Goal: Task Accomplishment & Management: Use online tool/utility

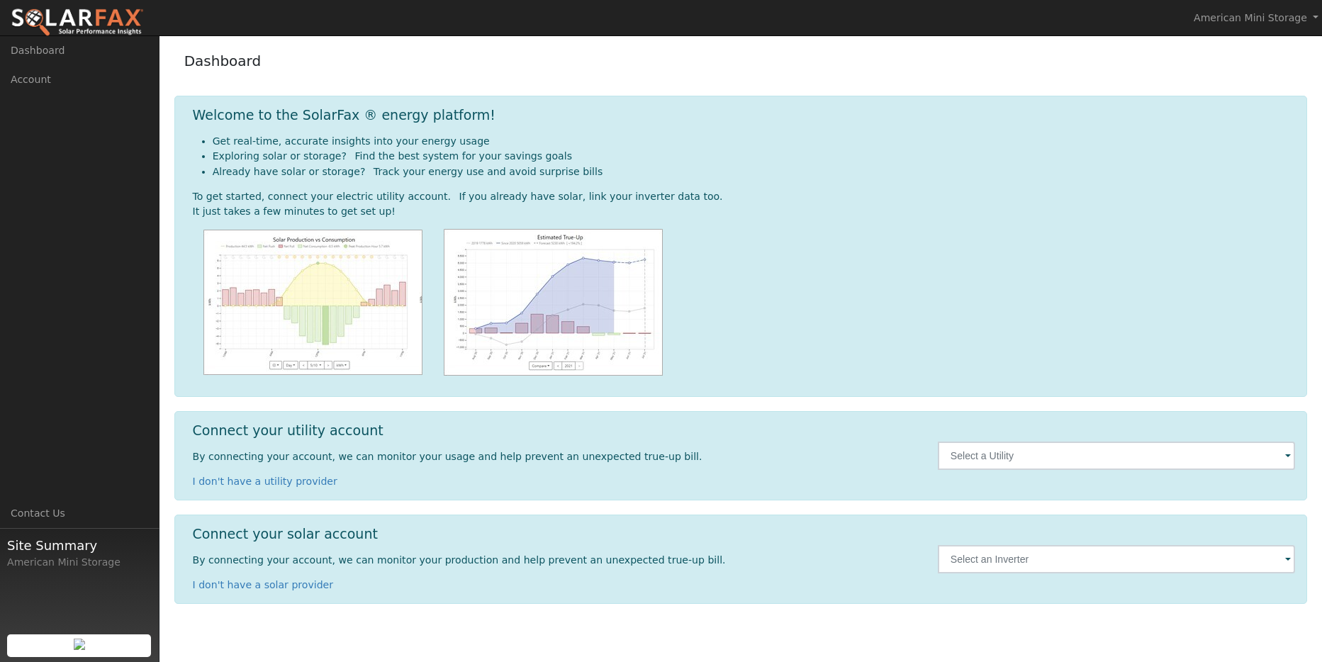
click at [1286, 454] on span at bounding box center [1288, 457] width 6 height 16
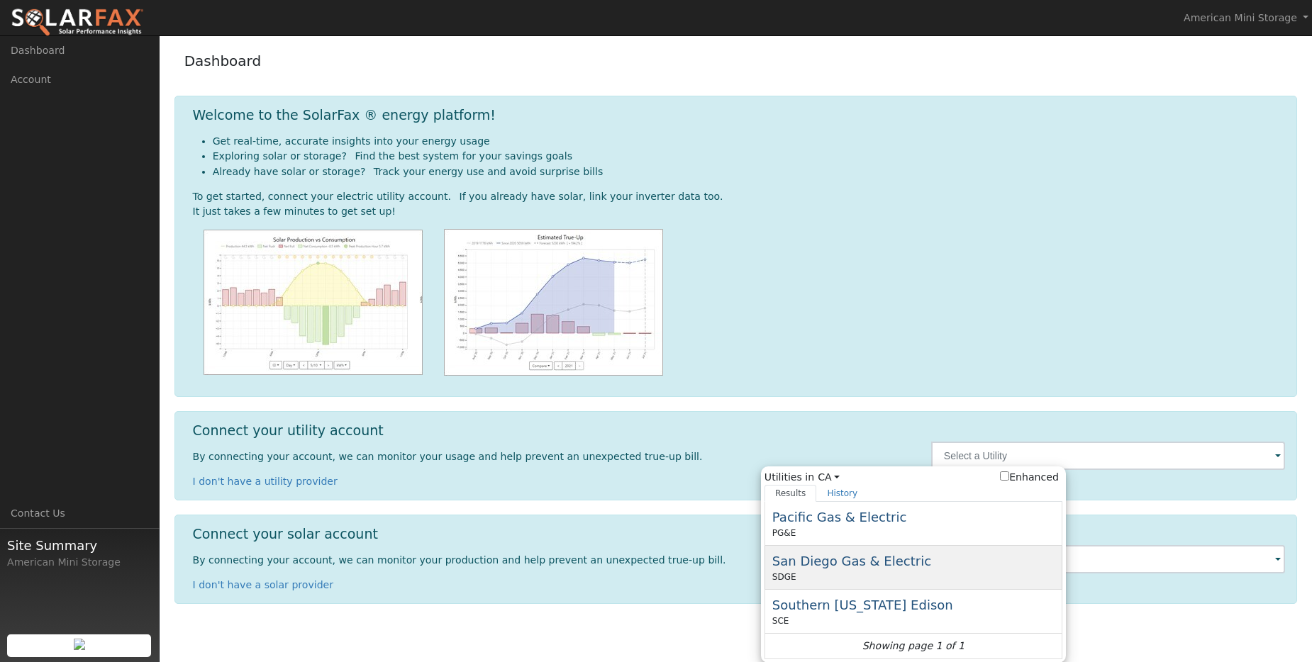
click at [854, 562] on span "San Diego Gas & Electric" at bounding box center [851, 561] width 159 height 15
type input "SDGE"
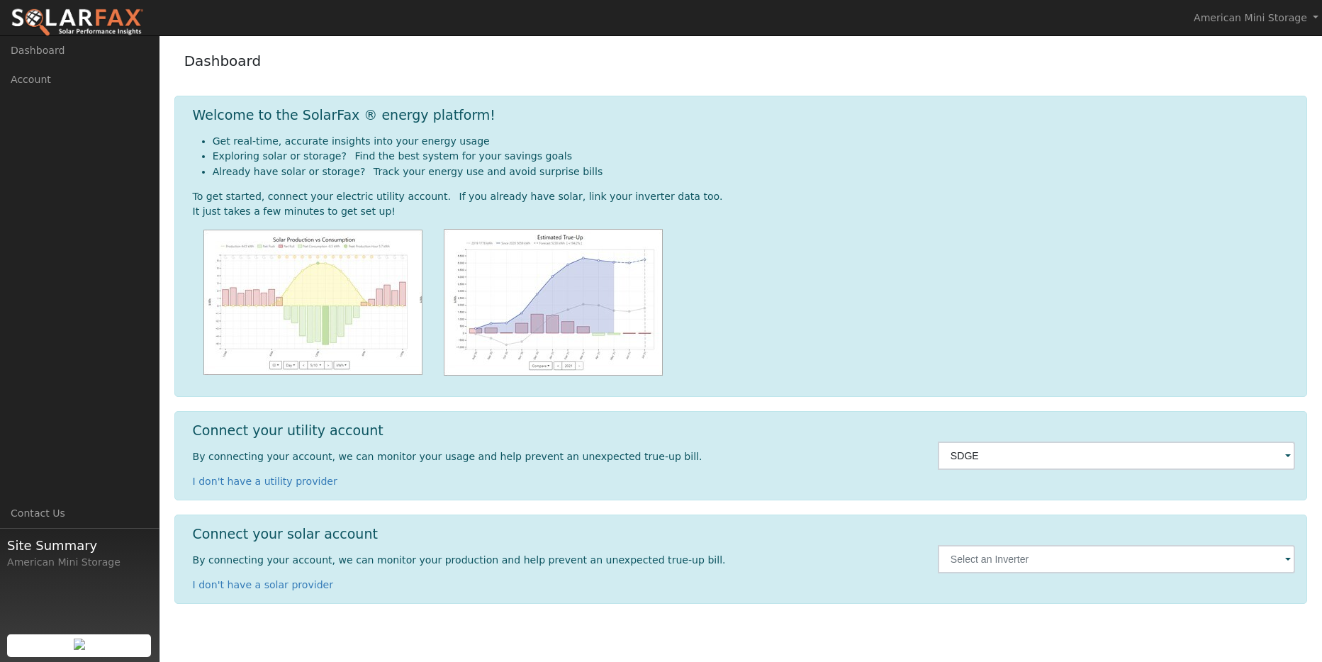
click at [1291, 562] on span at bounding box center [1288, 560] width 6 height 16
drag, startPoint x: 1287, startPoint y: 557, endPoint x: 1278, endPoint y: 557, distance: 8.5
click at [1283, 558] on div at bounding box center [1117, 559] width 358 height 28
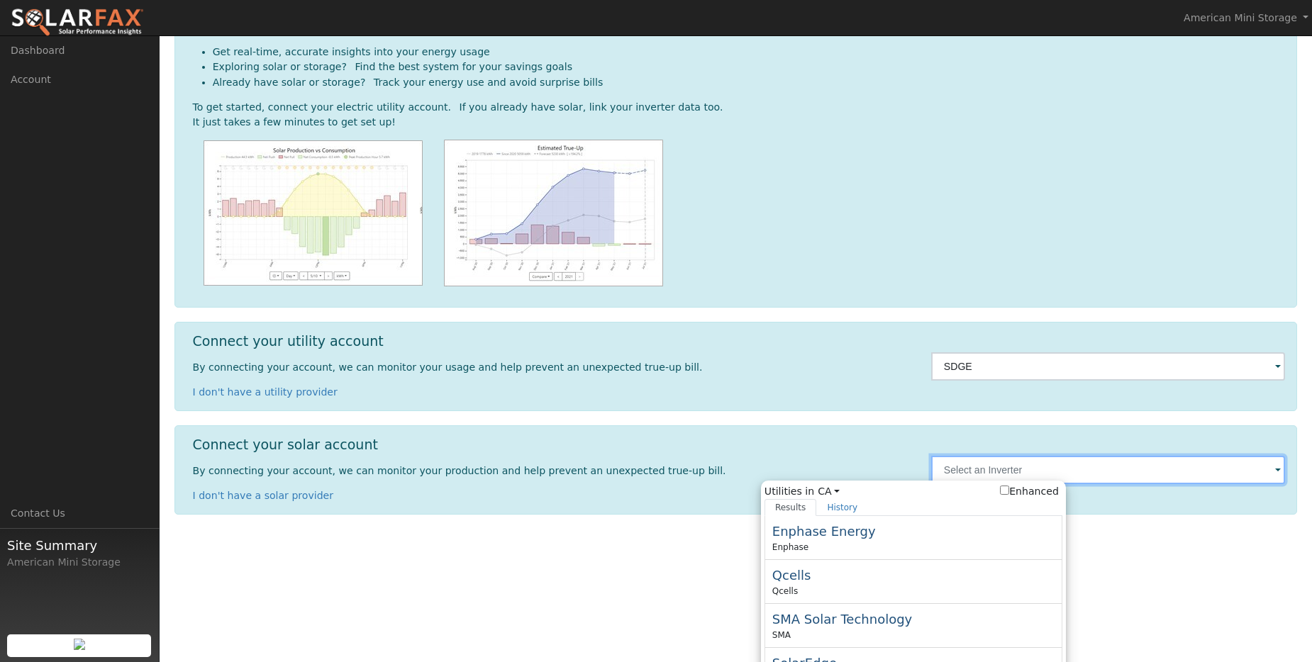
scroll to position [193, 0]
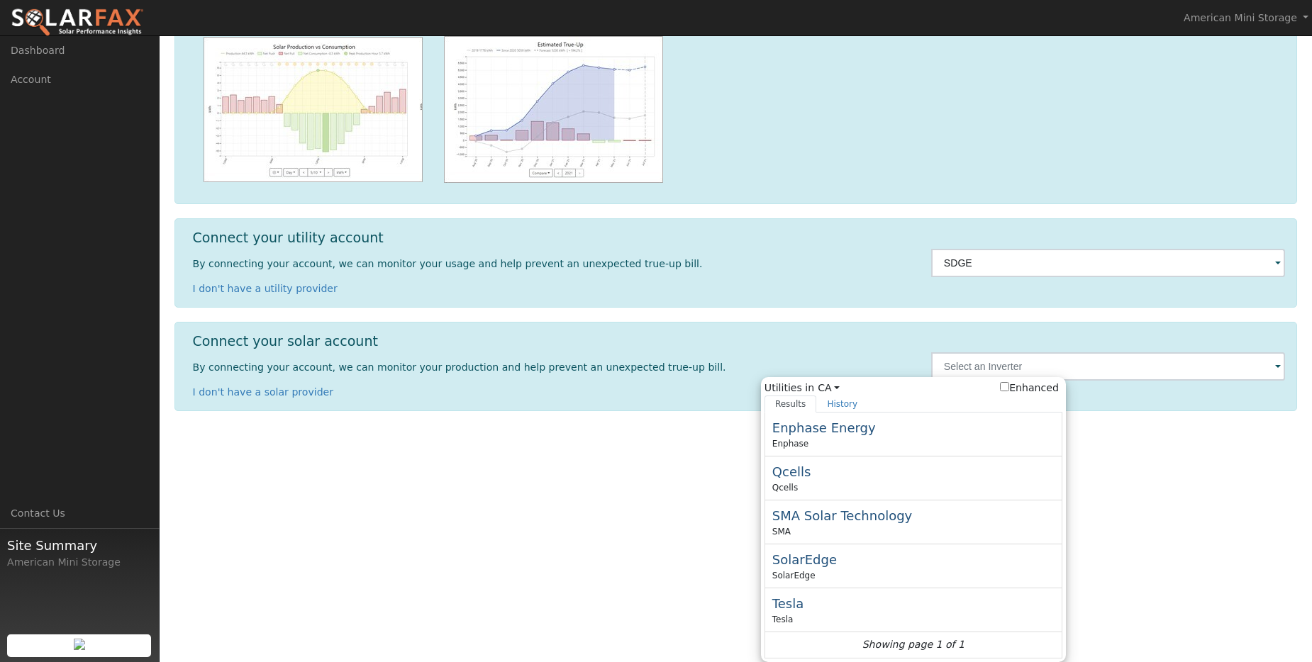
click at [1159, 469] on html "American Mini Storage American Mini Storage Profile Help Center Terms Of Servic…" at bounding box center [656, 138] width 1312 height 662
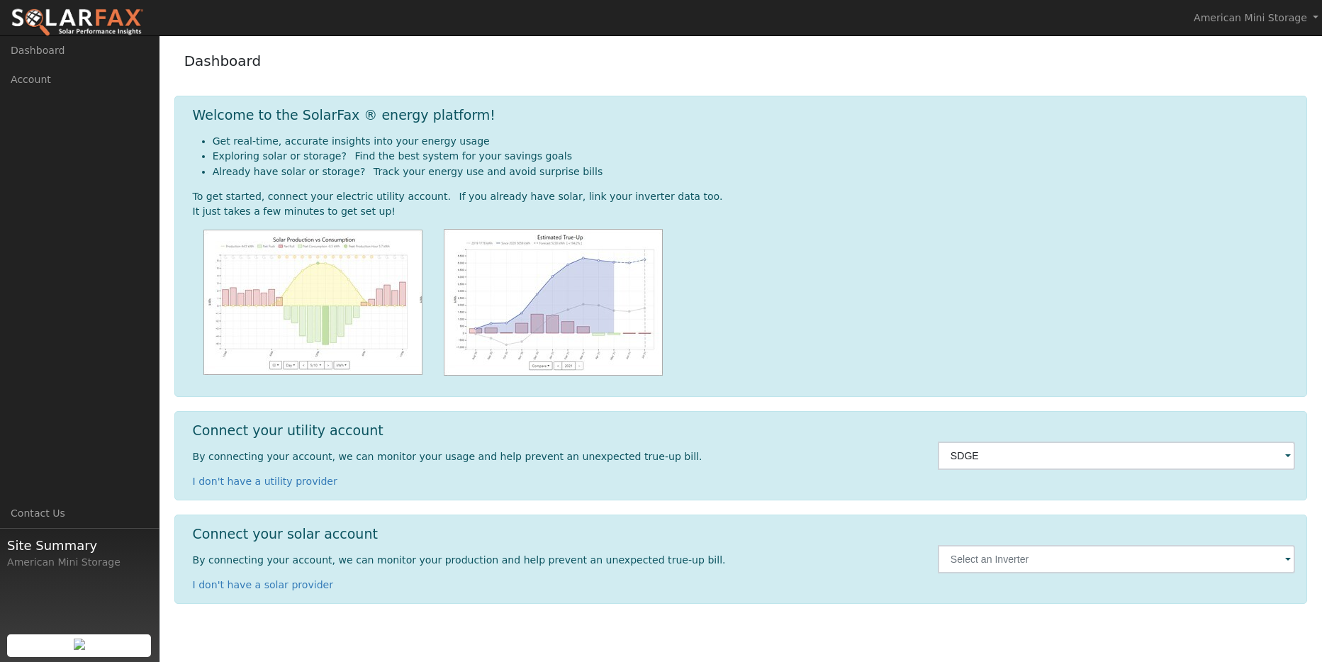
drag, startPoint x: 1182, startPoint y: 330, endPoint x: 1166, endPoint y: 329, distance: 16.4
drag, startPoint x: 1166, startPoint y: 329, endPoint x: 1217, endPoint y: 60, distance: 274.2
click at [1217, 60] on div "Dashboard" at bounding box center [741, 64] width 1134 height 43
click at [1287, 458] on span at bounding box center [1288, 457] width 6 height 16
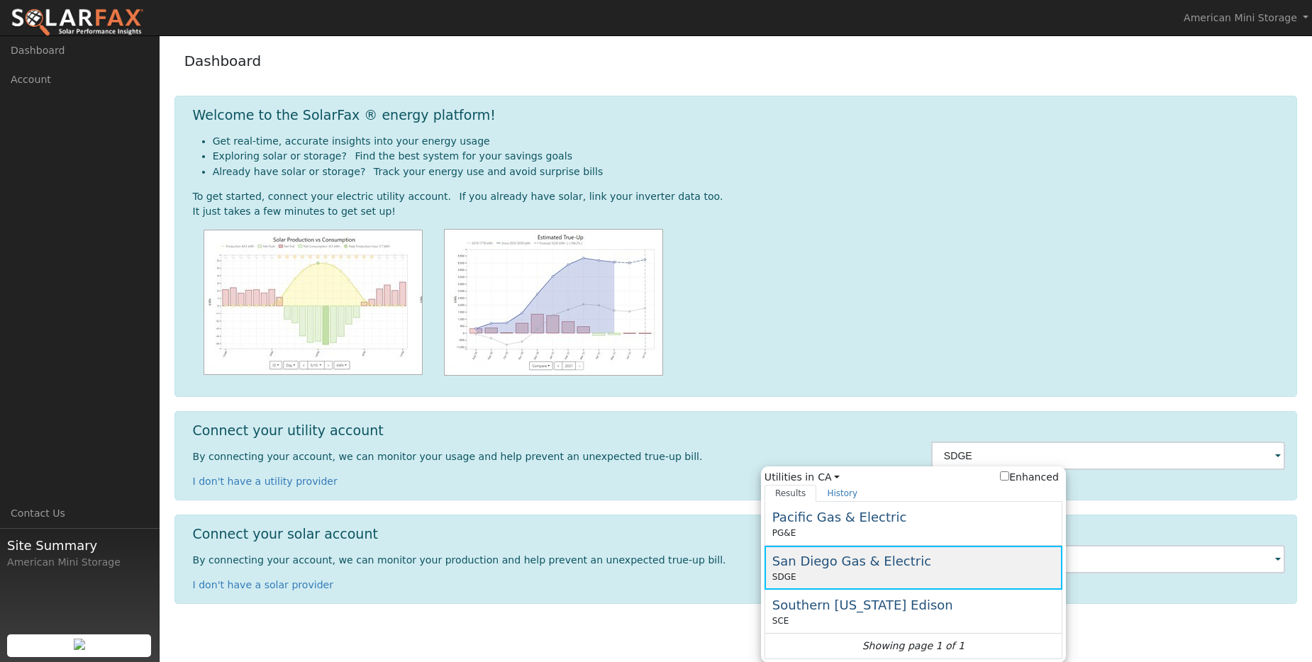
click at [801, 559] on span "San Diego Gas & Electric" at bounding box center [851, 561] width 159 height 15
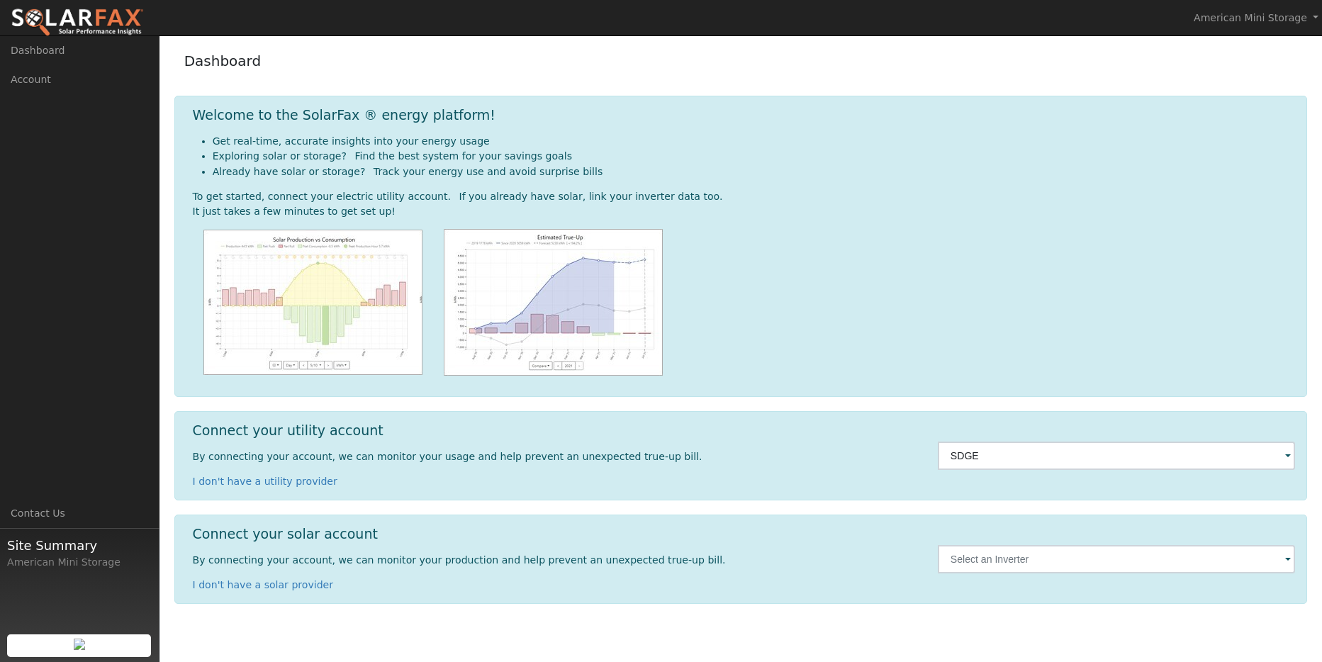
click at [1290, 560] on span at bounding box center [1288, 560] width 6 height 16
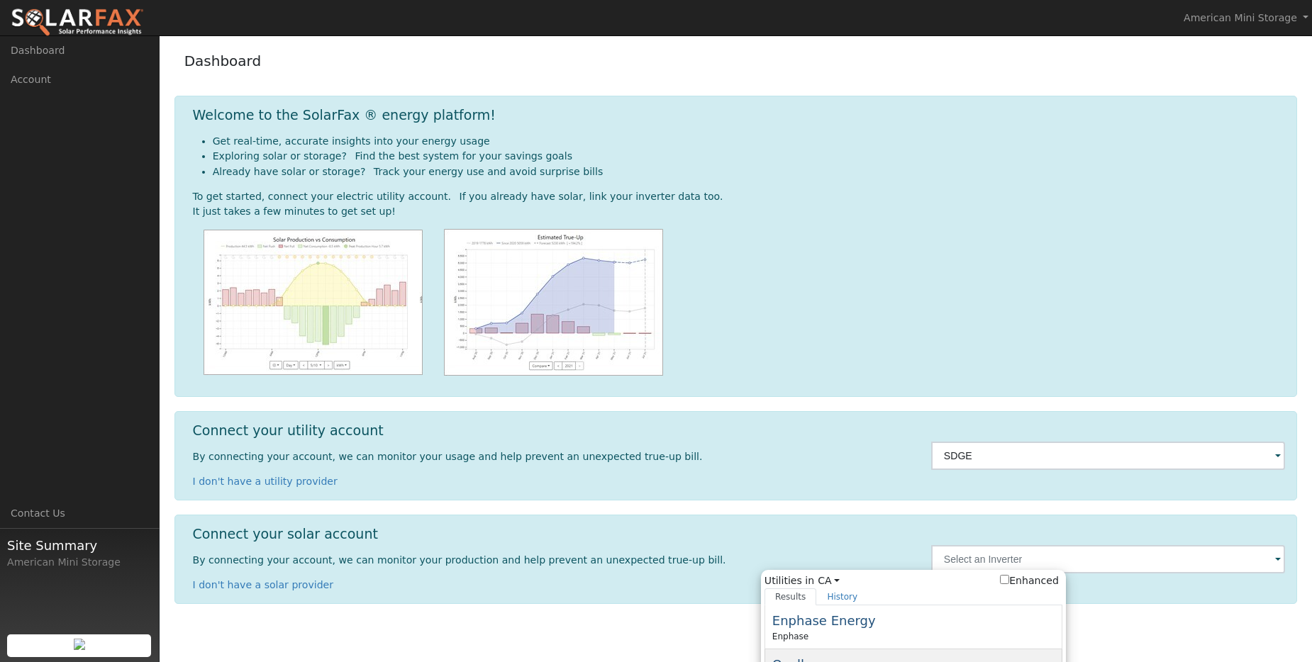
scroll to position [193, 0]
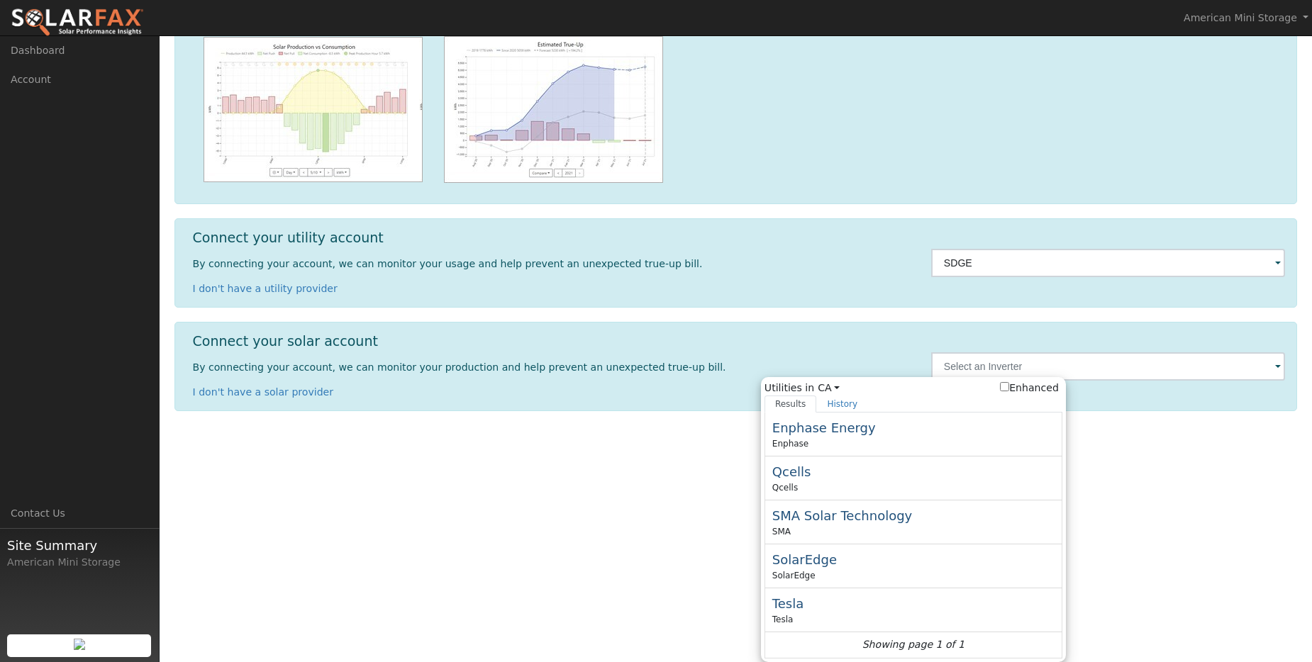
click at [533, 469] on html "American Mini Storage American Mini Storage Profile Help Center Terms Of Servic…" at bounding box center [656, 138] width 1312 height 662
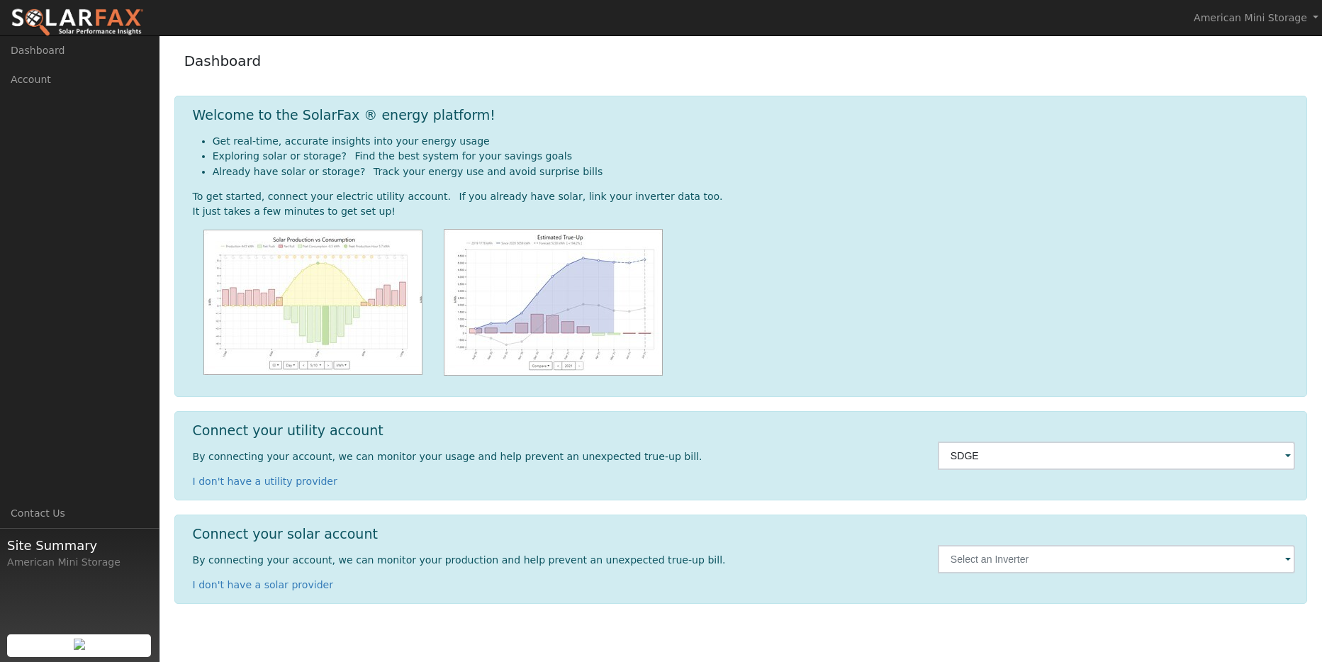
click at [1286, 557] on span at bounding box center [1288, 560] width 6 height 16
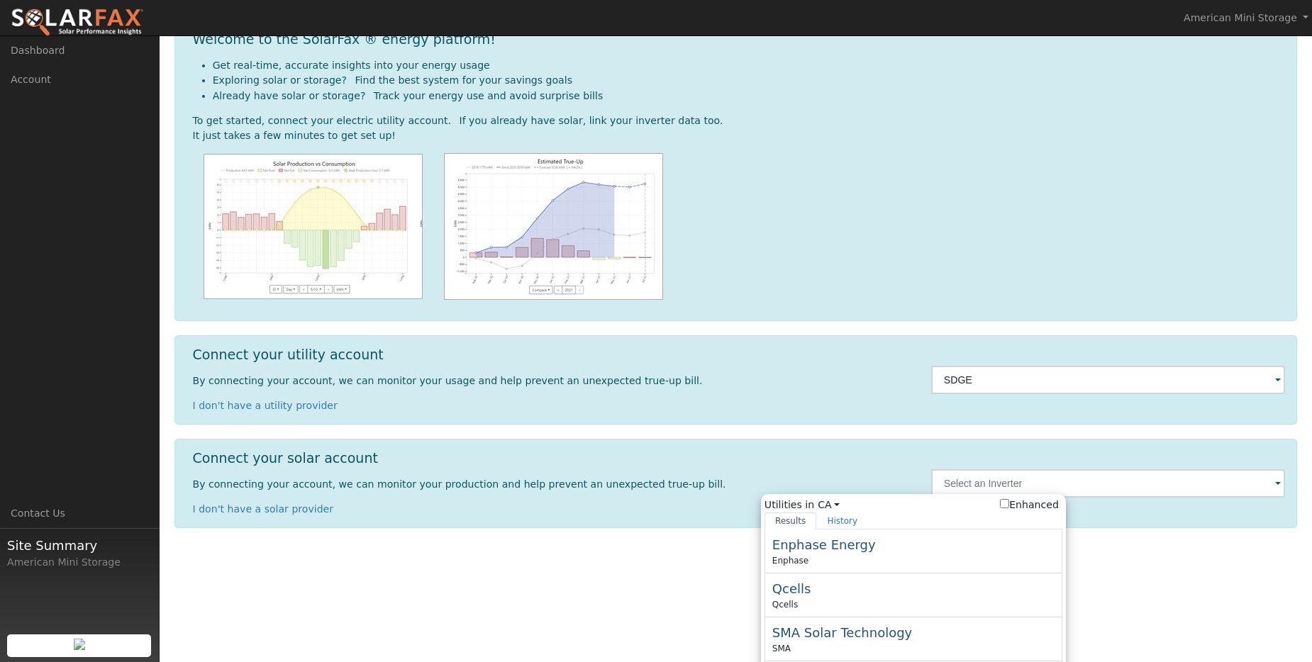
scroll to position [193, 0]
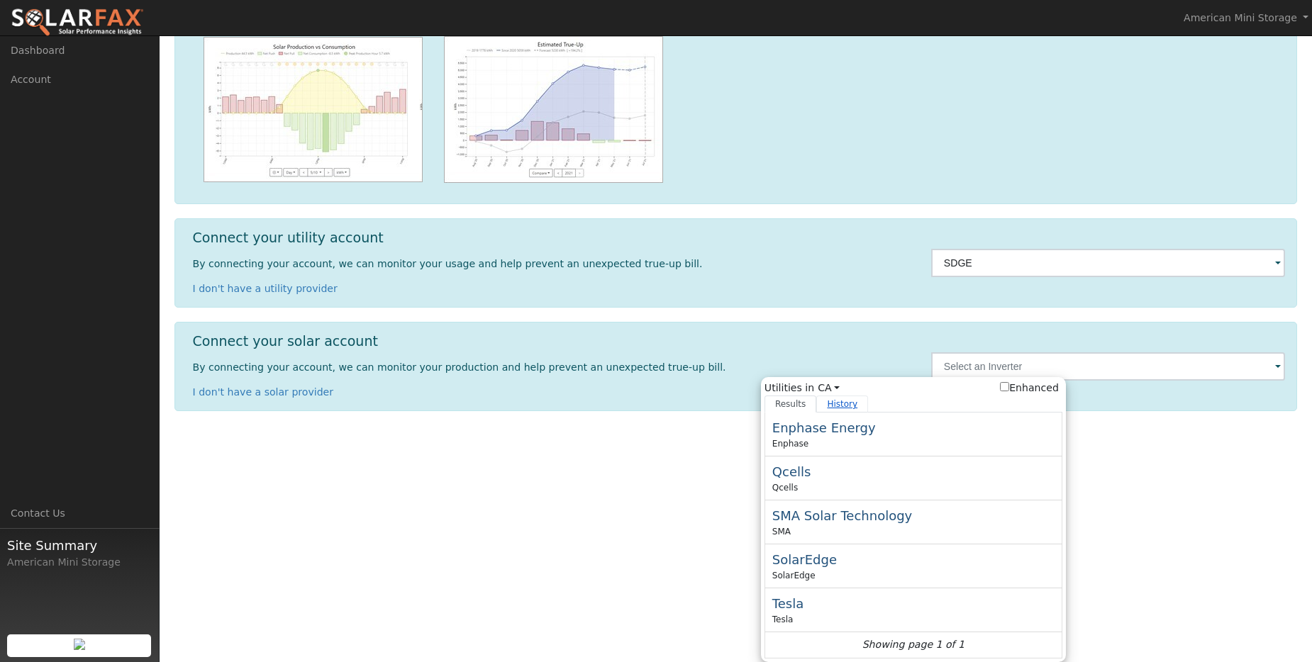
click at [834, 406] on link "History" at bounding box center [842, 404] width 52 height 17
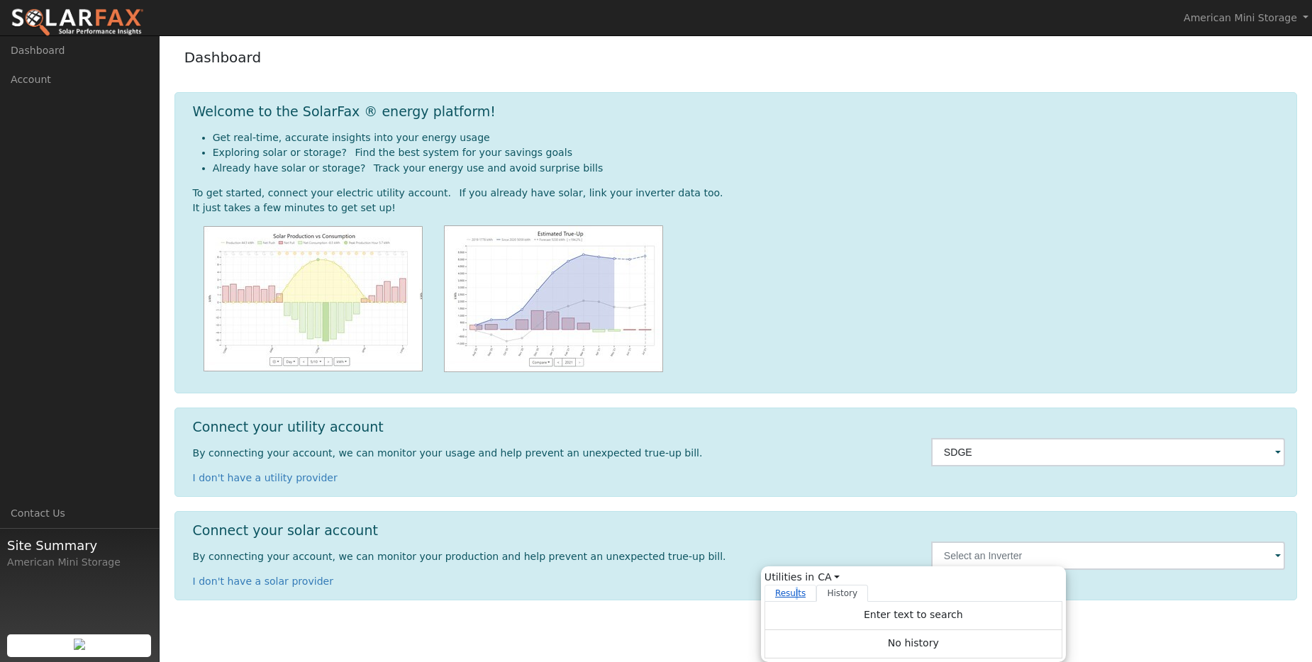
click at [794, 596] on link "Results" at bounding box center [790, 593] width 52 height 17
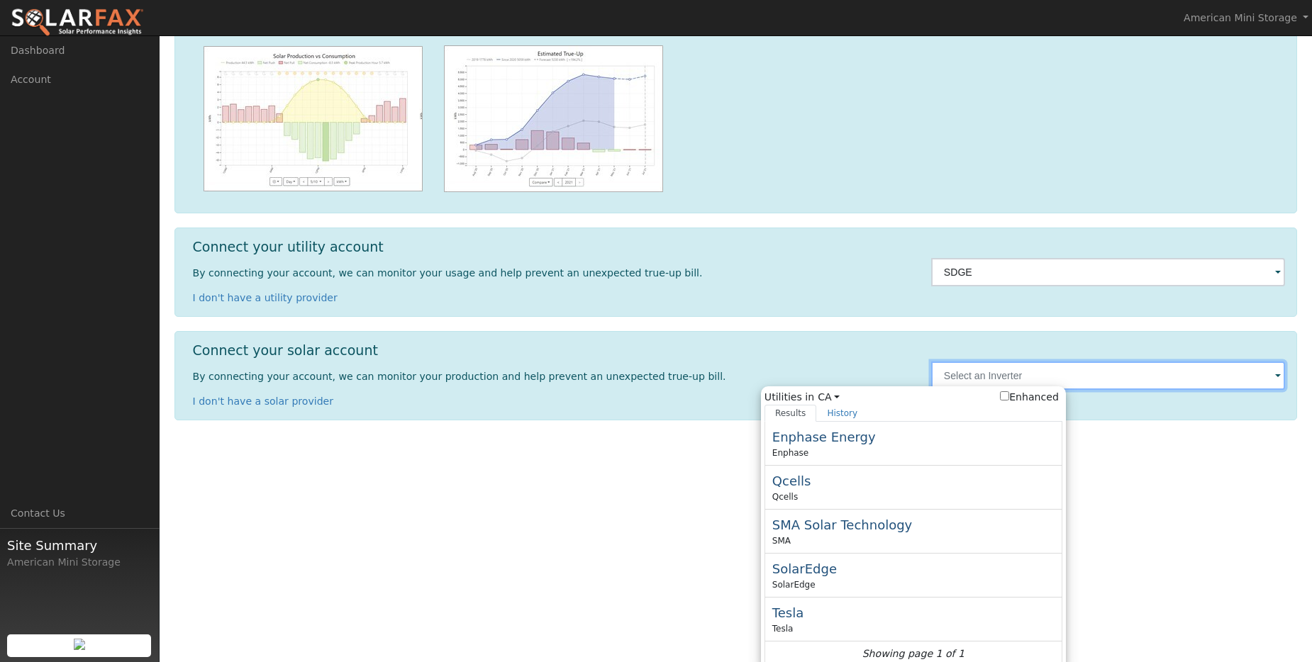
scroll to position [193, 0]
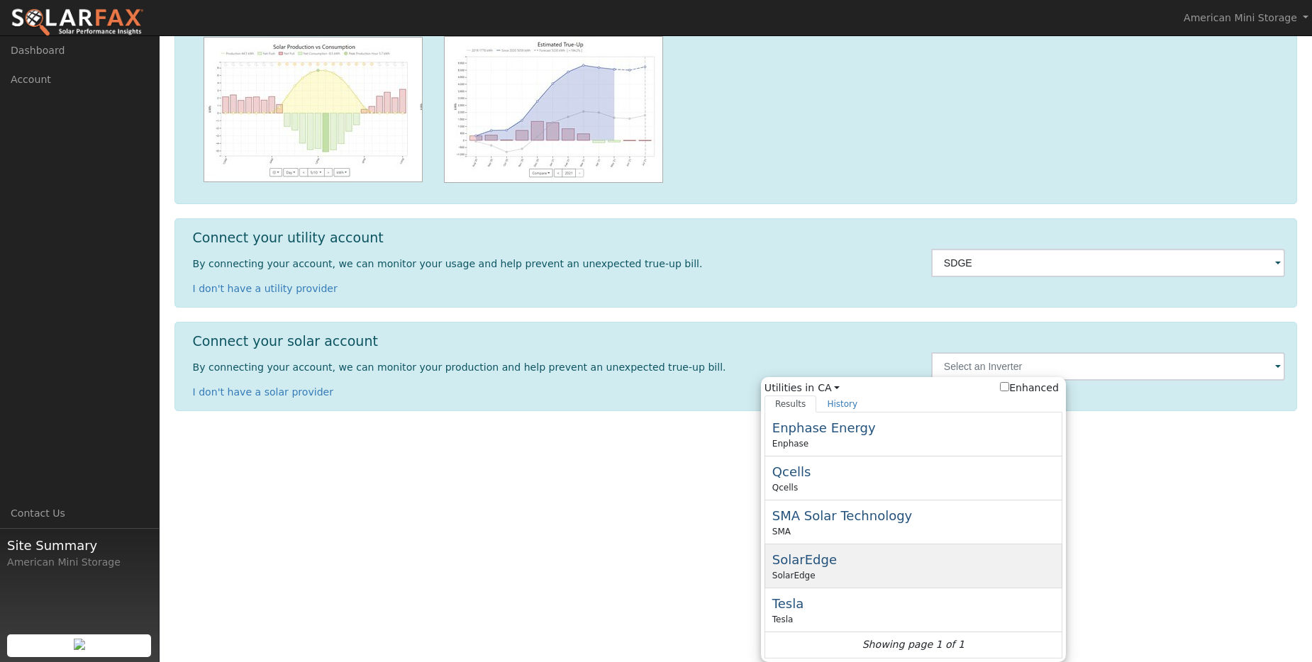
click at [786, 562] on span "SolarEdge" at bounding box center [804, 559] width 65 height 15
type input "SolarEdge"
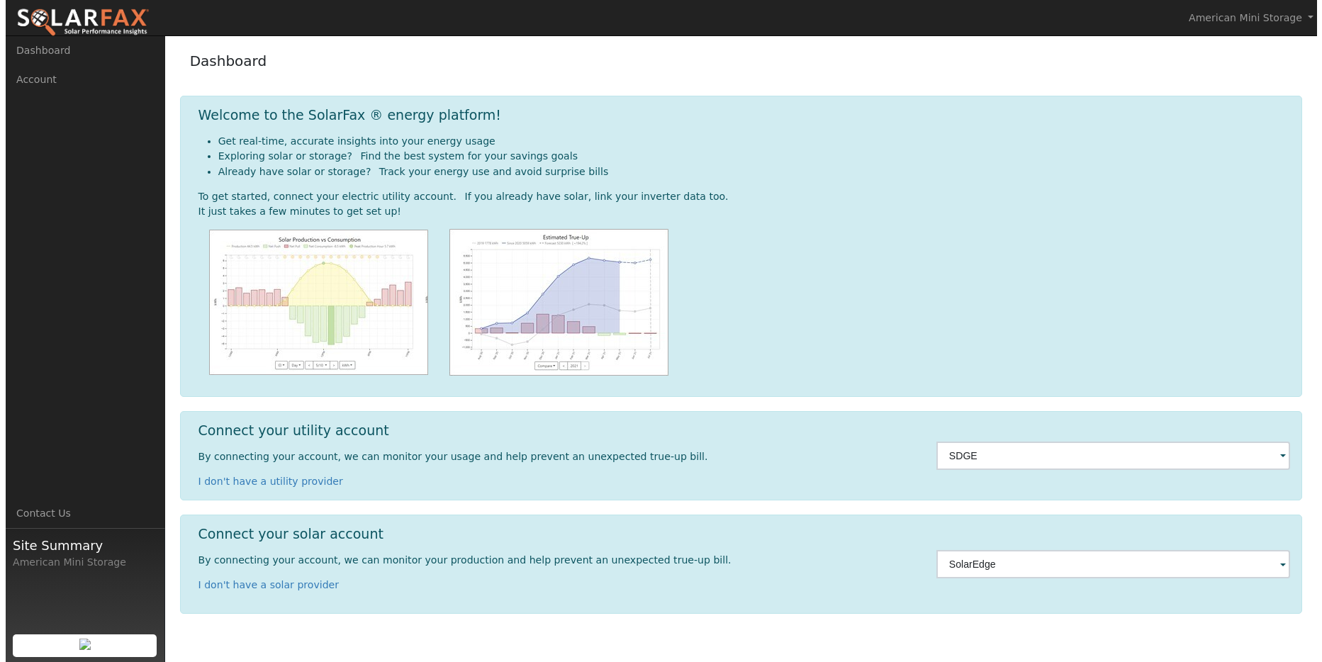
scroll to position [0, 0]
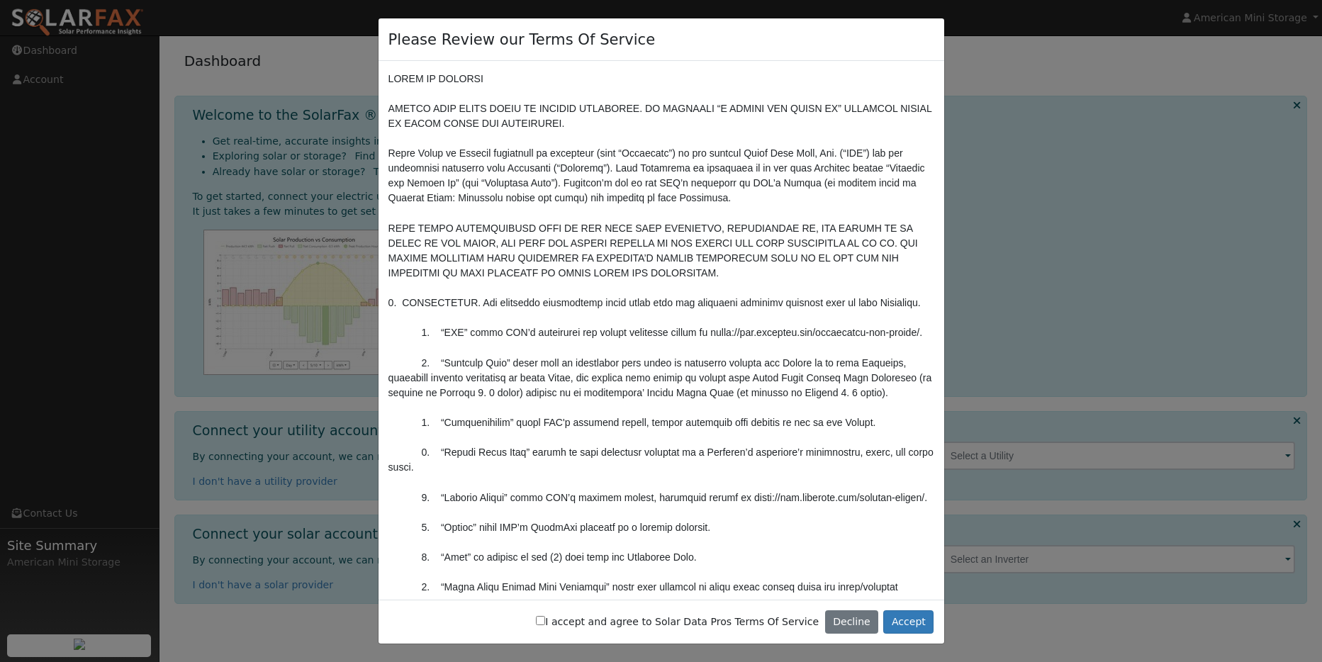
click at [545, 620] on input "I accept and agree to Solar Data Pros Terms Of Service" at bounding box center [540, 620] width 9 height 9
checkbox input "true"
click at [905, 622] on button "Accept" at bounding box center [908, 622] width 50 height 24
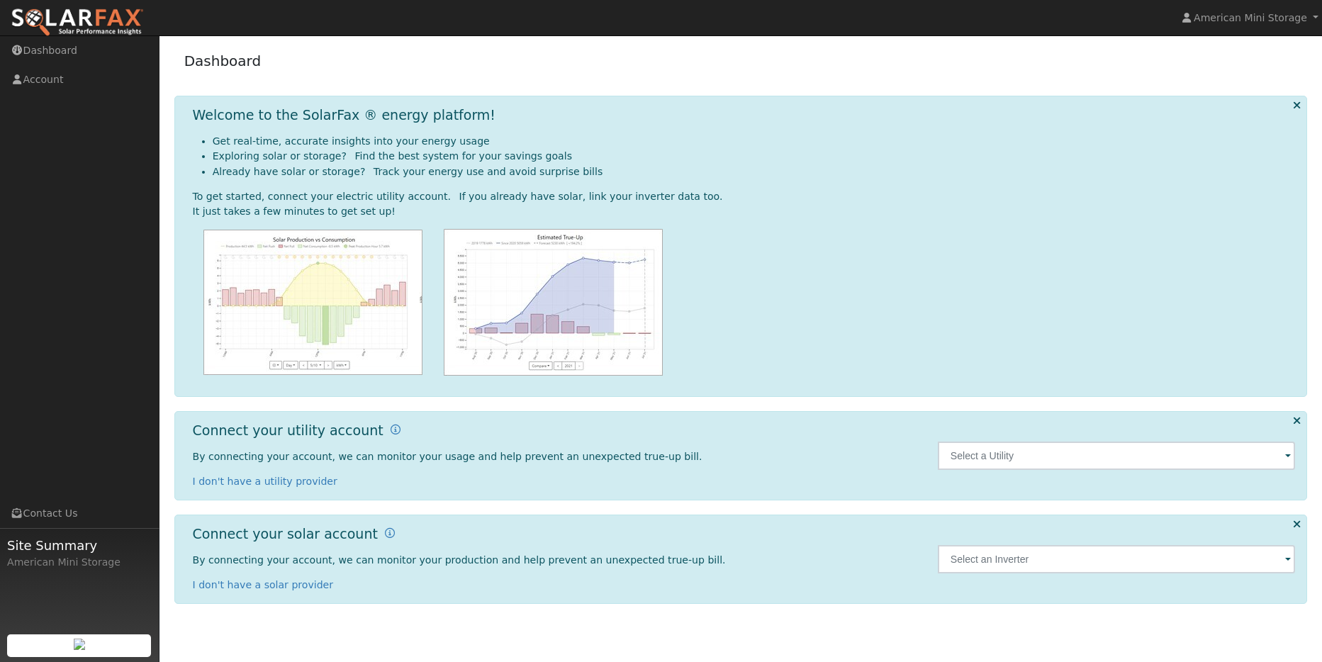
click at [1288, 461] on span at bounding box center [1288, 457] width 6 height 16
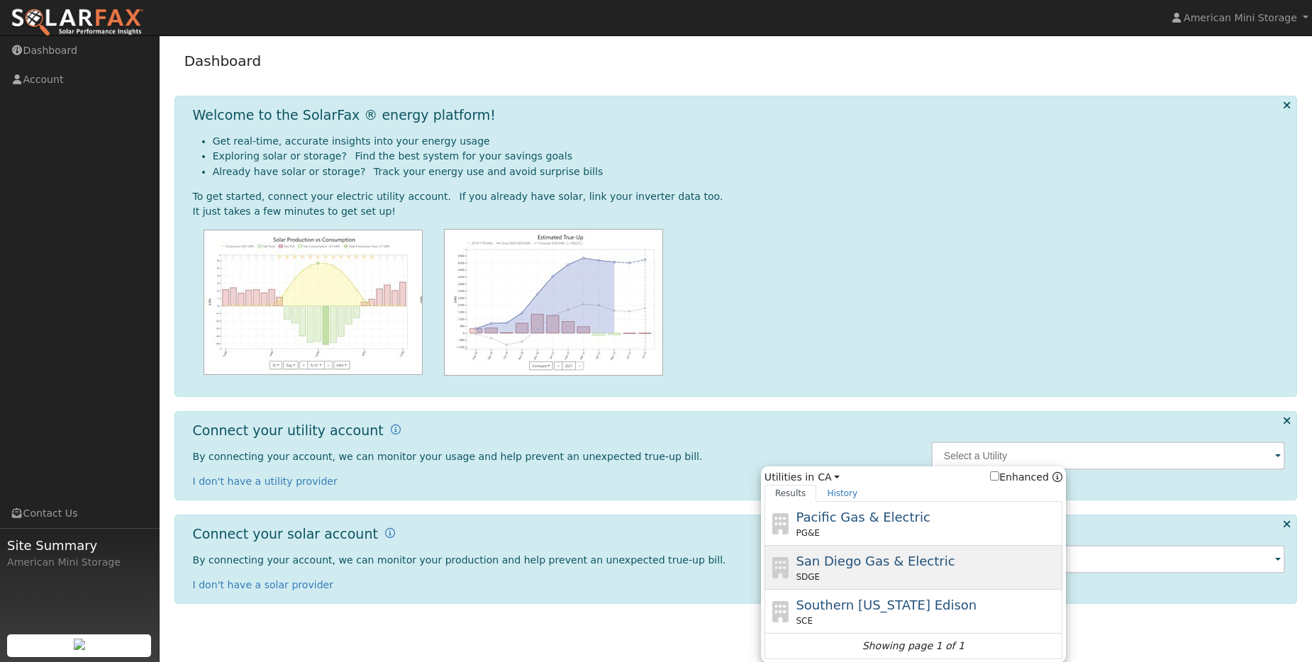
click at [922, 562] on span "San Diego Gas & Electric" at bounding box center [875, 561] width 159 height 15
type input "SDGE"
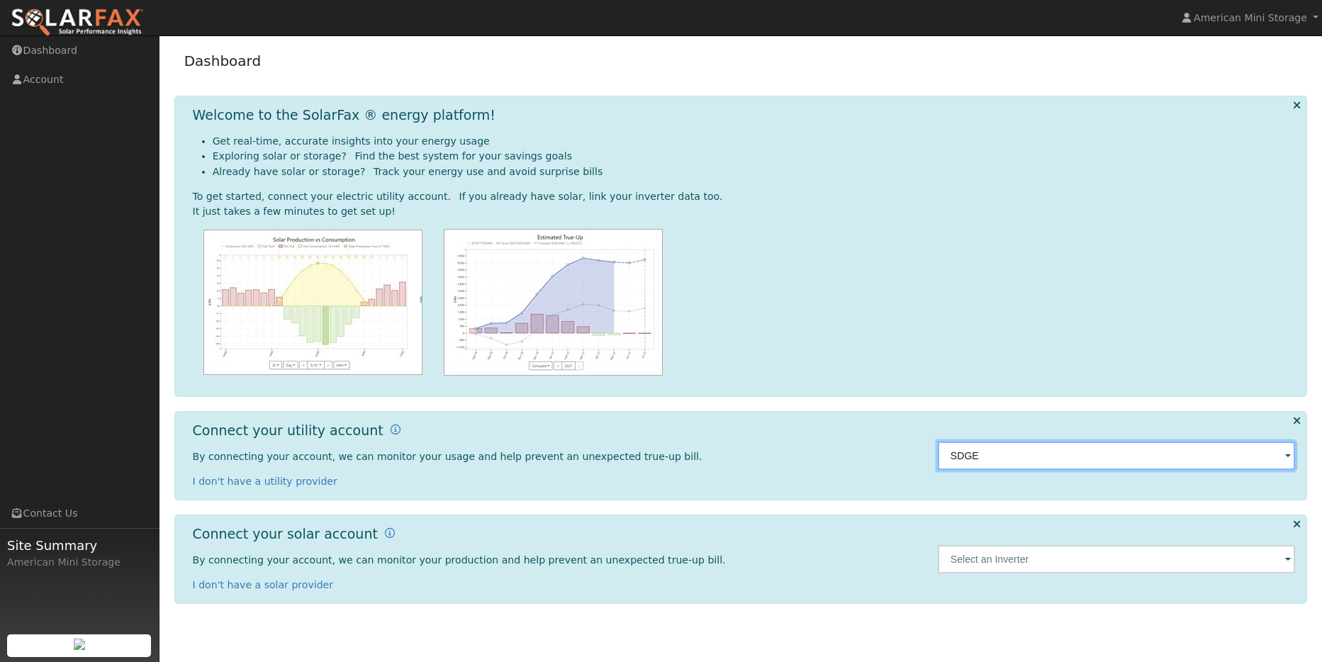
click at [1283, 458] on input "SDGE" at bounding box center [1117, 456] width 358 height 28
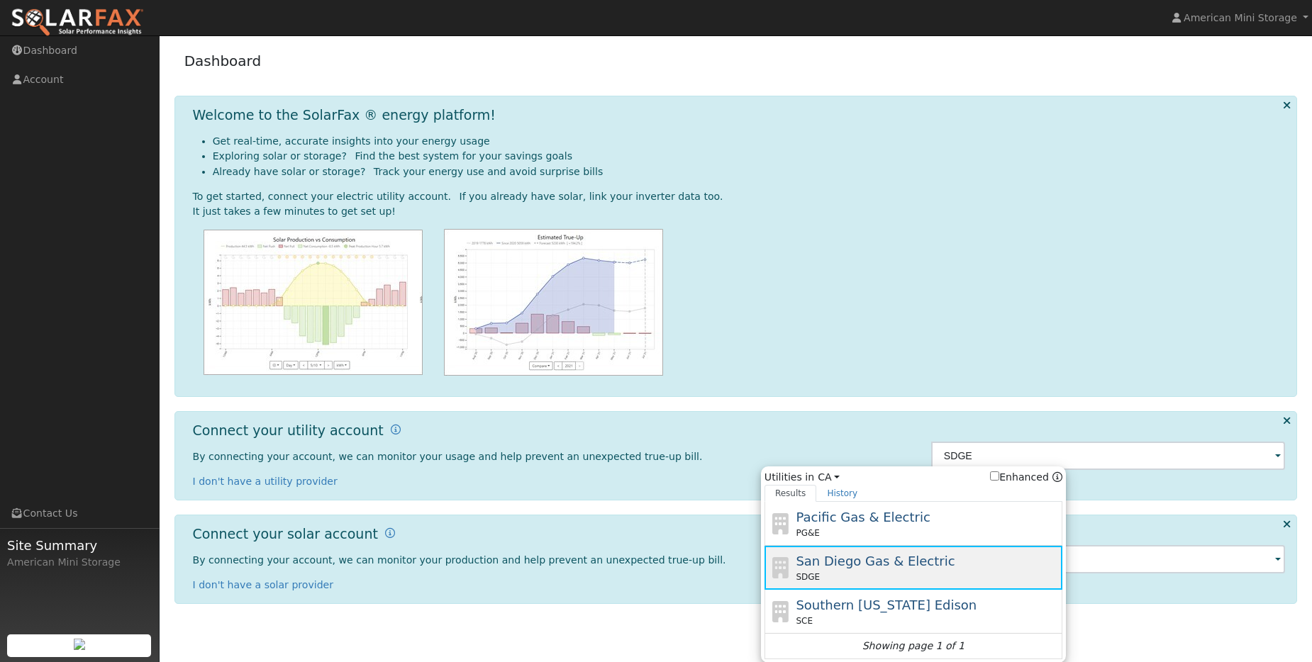
click at [910, 564] on span "San Diego Gas & Electric" at bounding box center [875, 561] width 159 height 15
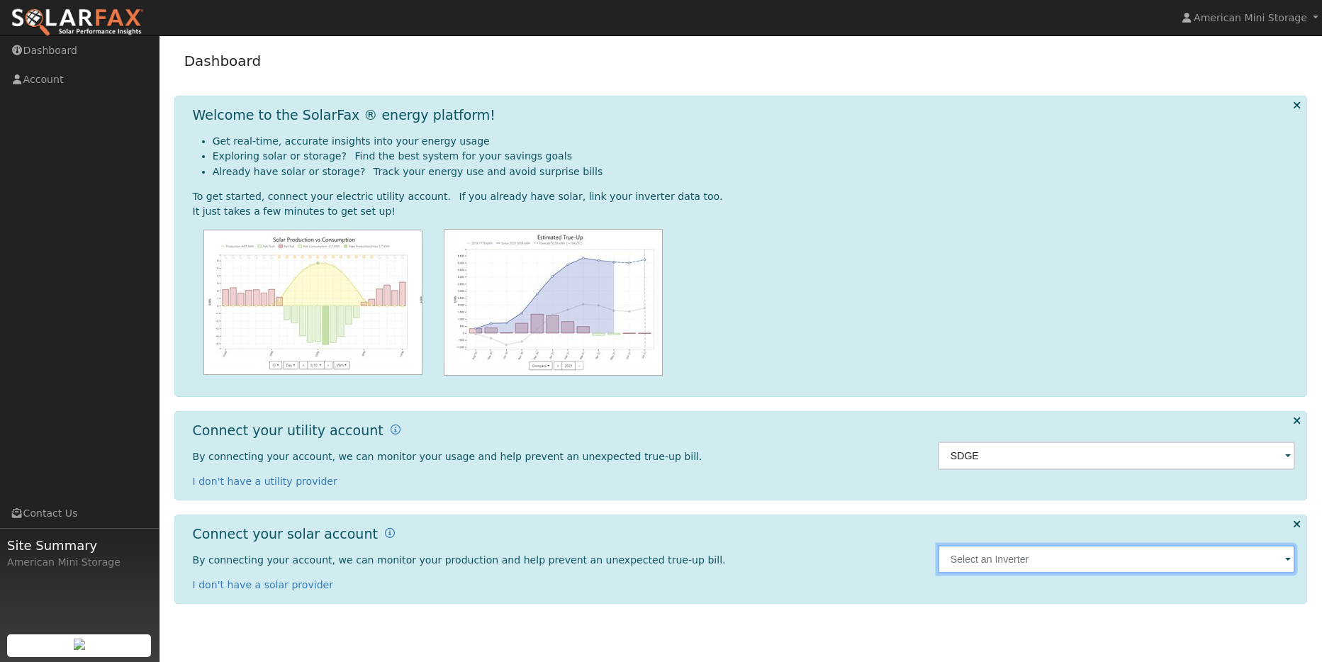
click at [1125, 565] on input "text" at bounding box center [1117, 559] width 358 height 28
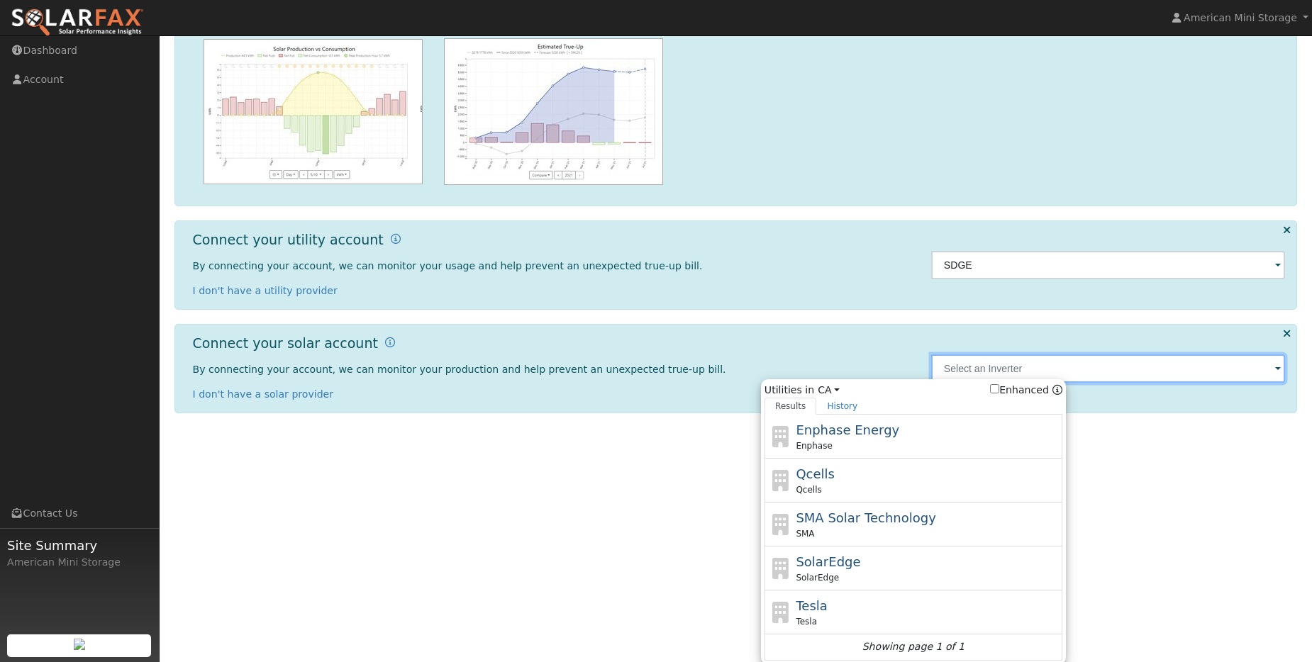
scroll to position [193, 0]
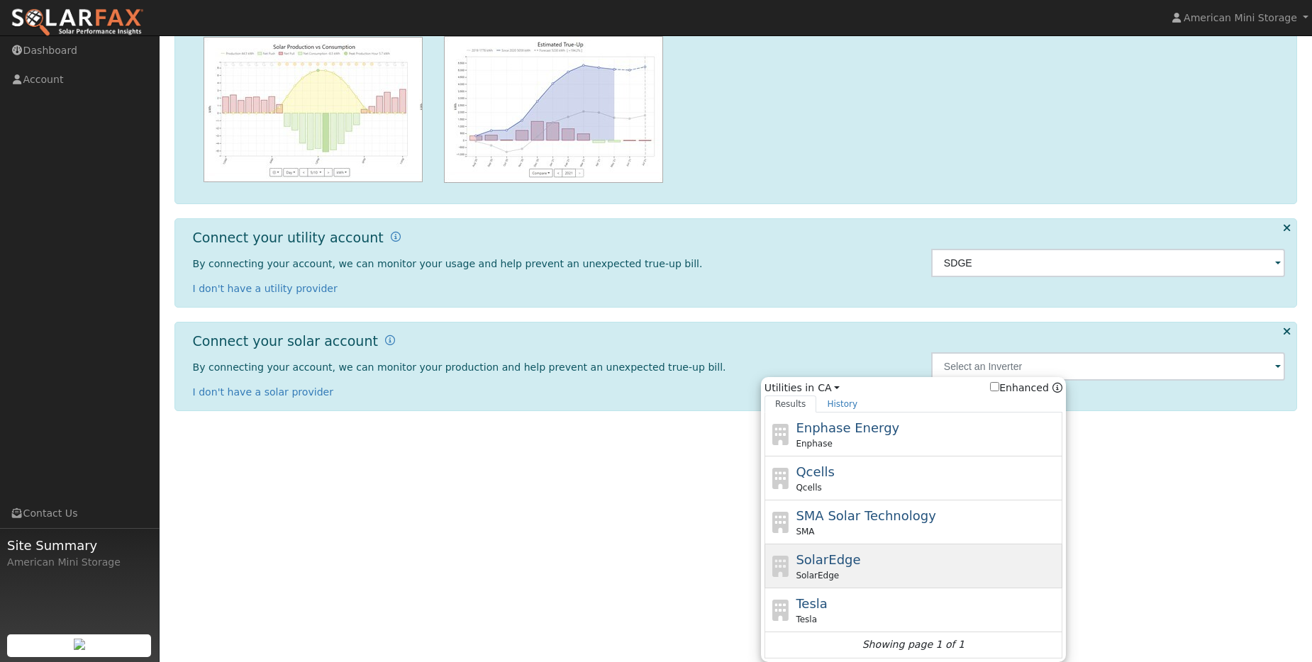
click at [815, 560] on span "SolarEdge" at bounding box center [828, 559] width 65 height 15
type input "SolarEdge"
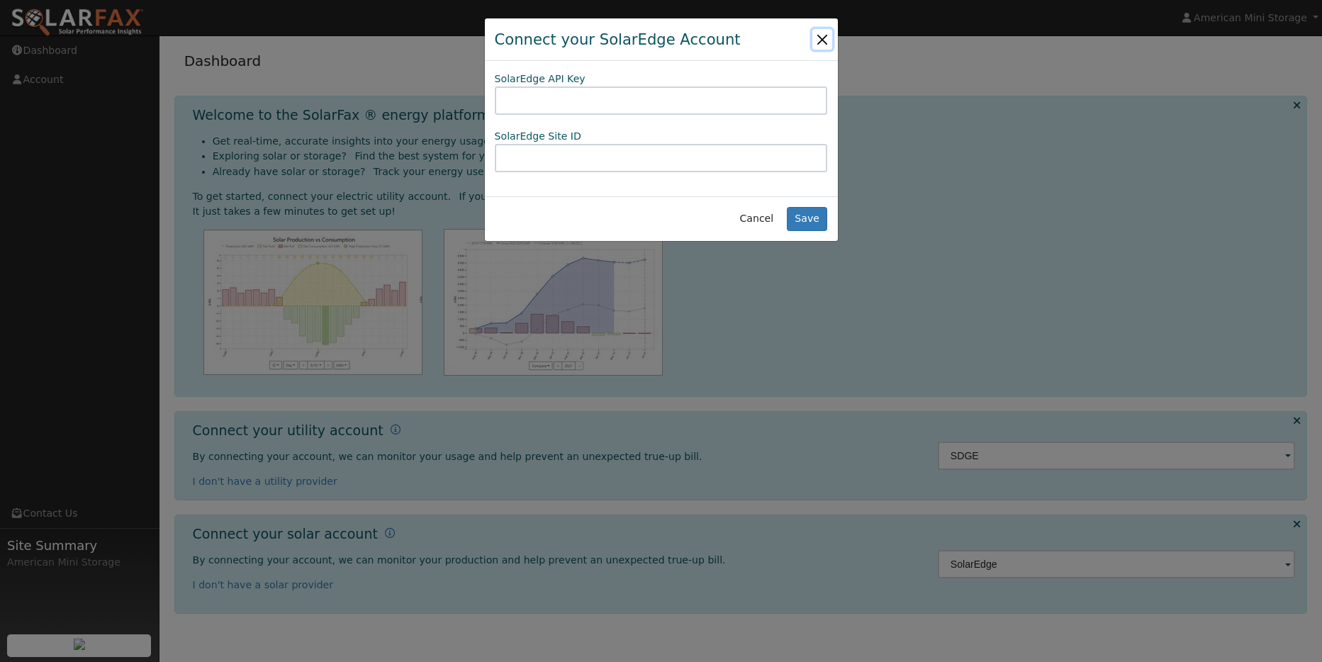
click at [828, 35] on button "Close" at bounding box center [823, 39] width 20 height 20
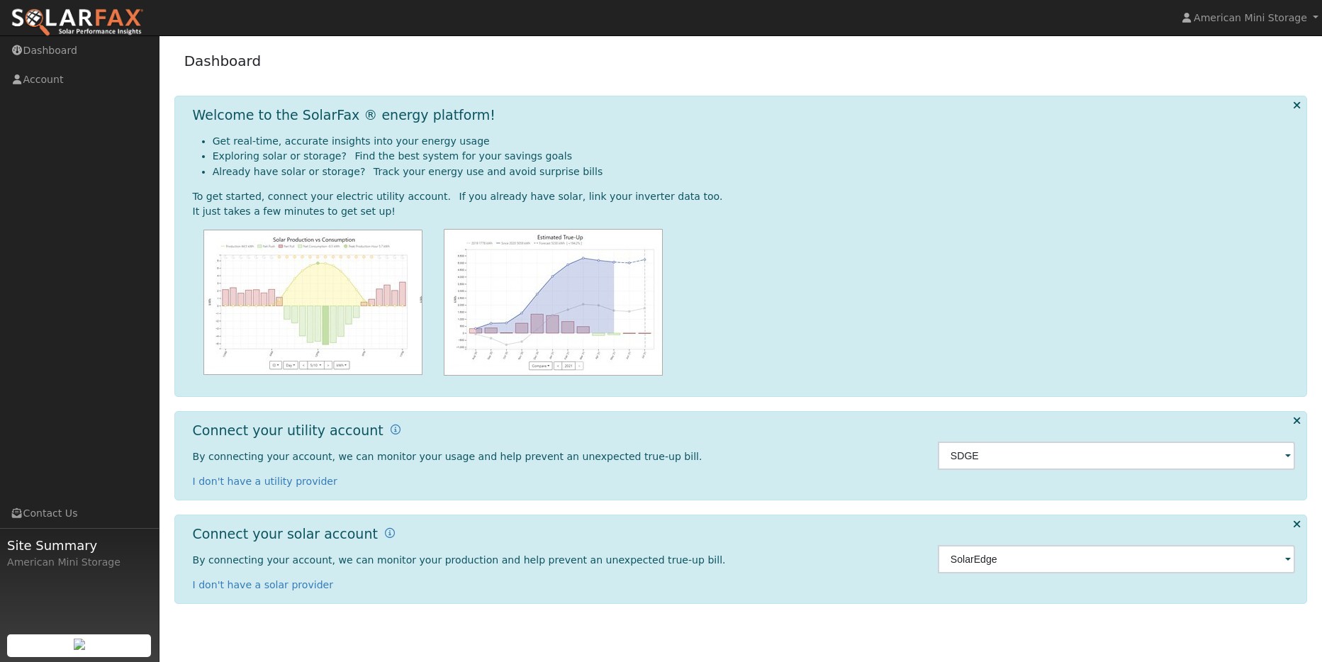
click at [1288, 561] on span at bounding box center [1288, 560] width 6 height 16
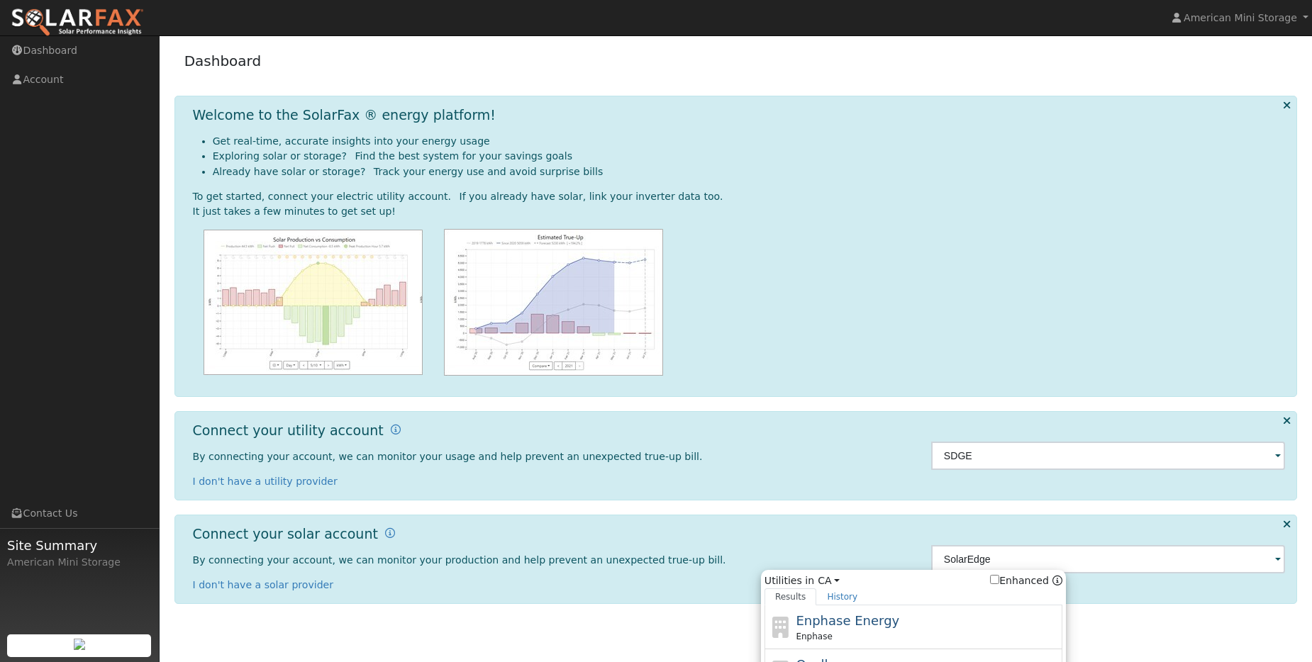
click at [1281, 559] on span at bounding box center [1278, 560] width 6 height 16
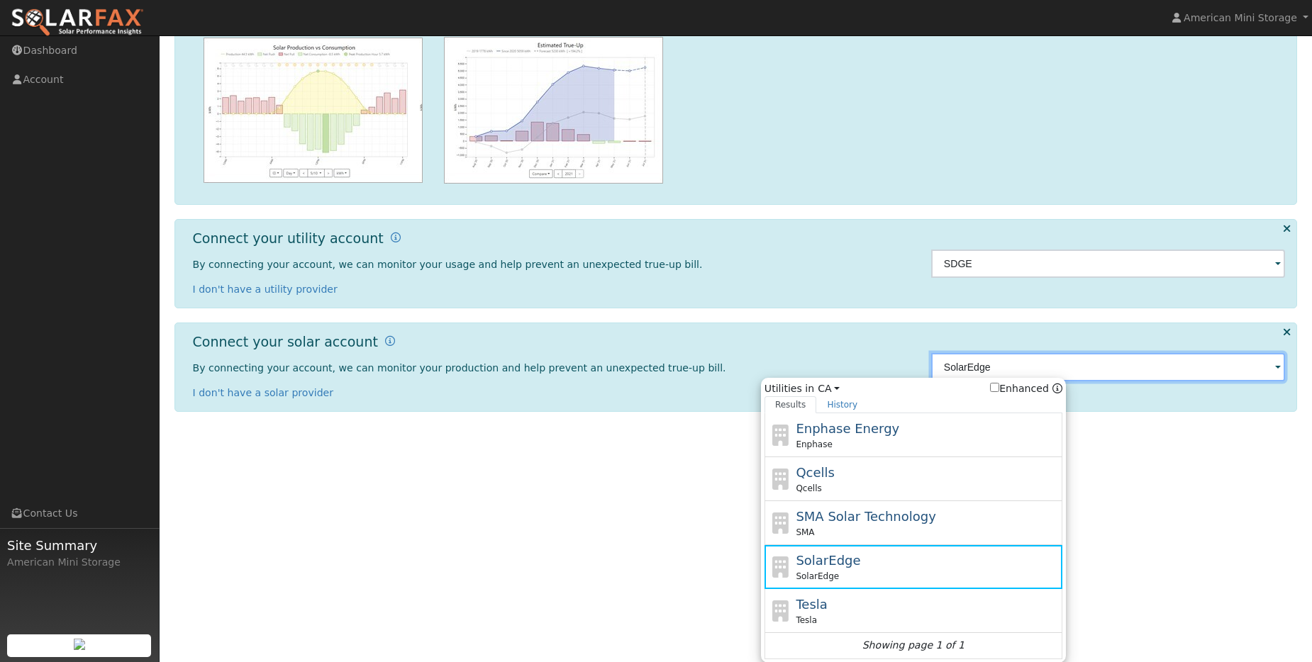
scroll to position [193, 0]
click at [1169, 441] on div "Please Review our Terms Of Service I accept and agree to Solar Data Pros Terms …" at bounding box center [736, 156] width 1152 height 627
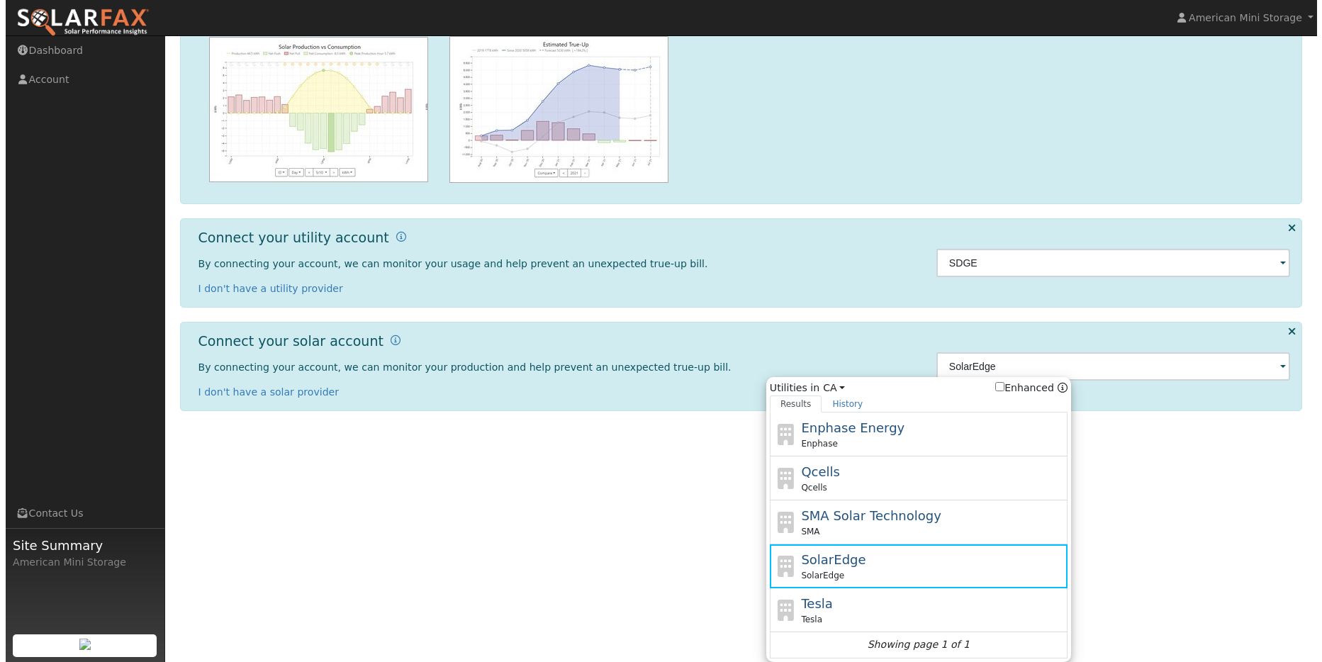
scroll to position [0, 0]
